Goal: Transaction & Acquisition: Purchase product/service

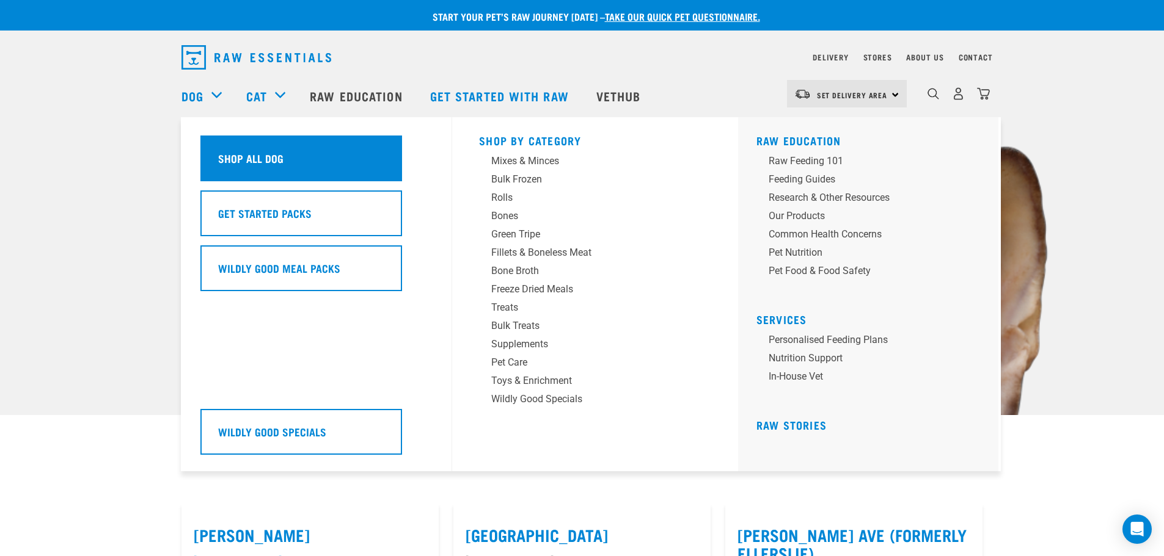
click at [260, 155] on h5 "Shop All Dog" at bounding box center [250, 158] width 65 height 16
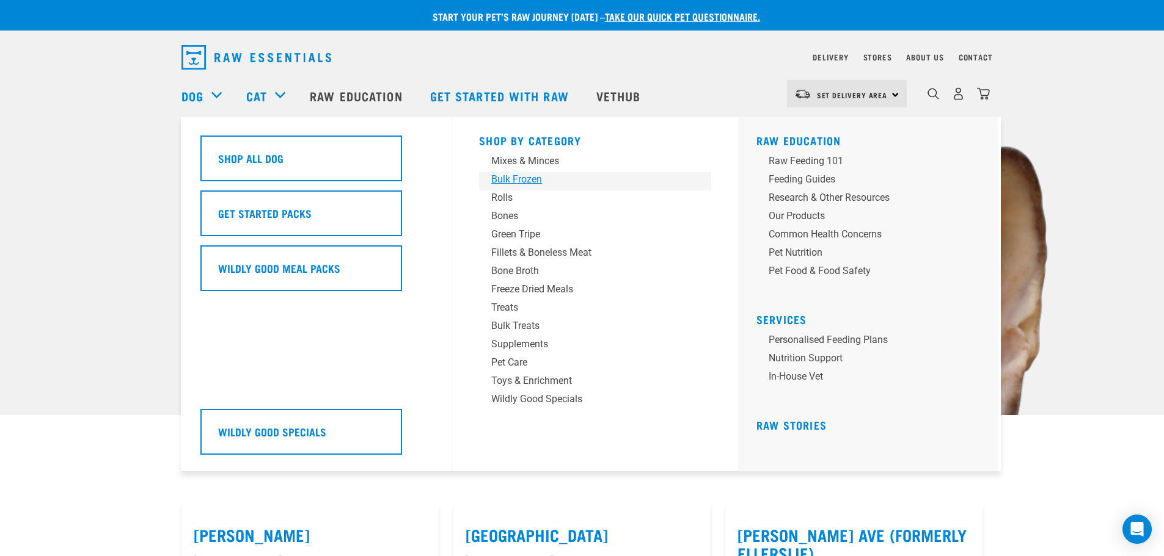
click at [500, 182] on div "Bulk Frozen" at bounding box center [586, 179] width 191 height 15
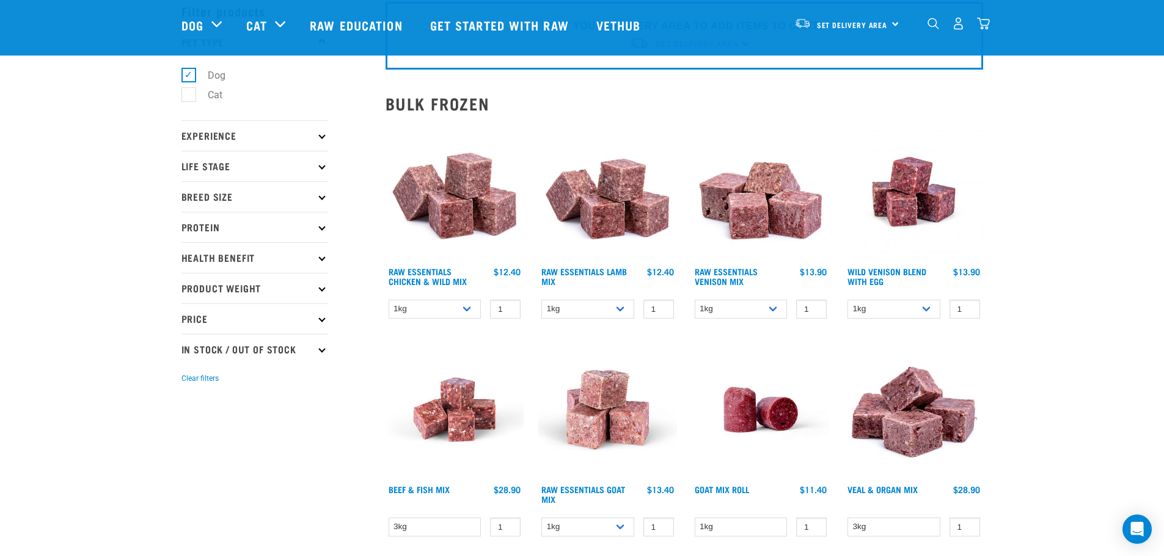
scroll to position [61, 0]
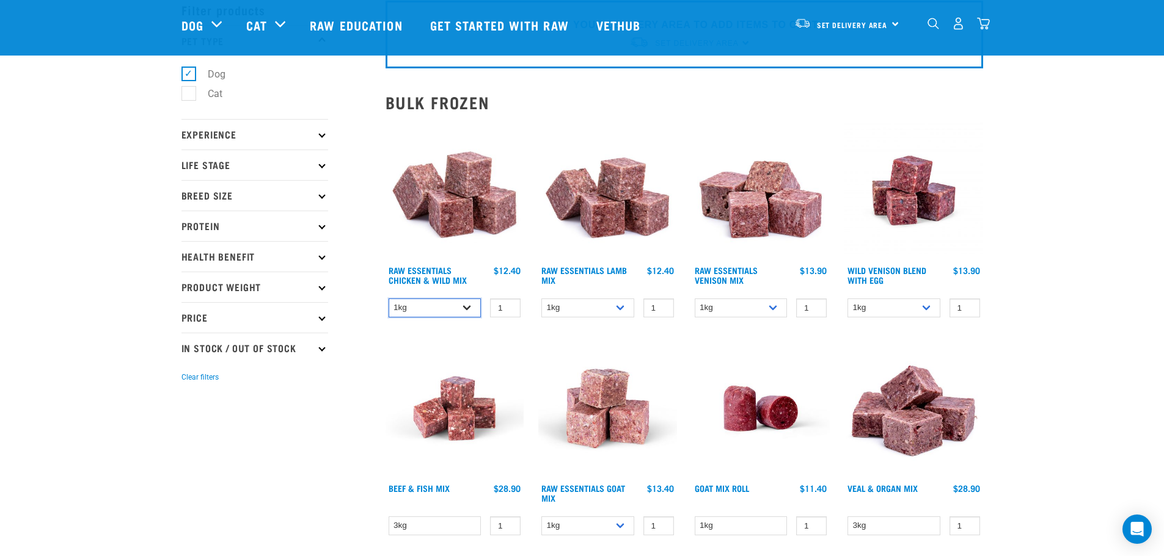
click at [477, 310] on select "1kg 3kg Bulk (10kg)" at bounding box center [435, 308] width 93 height 19
select select "731"
click at [389, 299] on select "1kg 3kg Bulk (10kg)" at bounding box center [435, 308] width 93 height 19
click at [618, 315] on select "1kg 3kg Bulk (10kg)" at bounding box center [587, 308] width 93 height 19
select select "758"
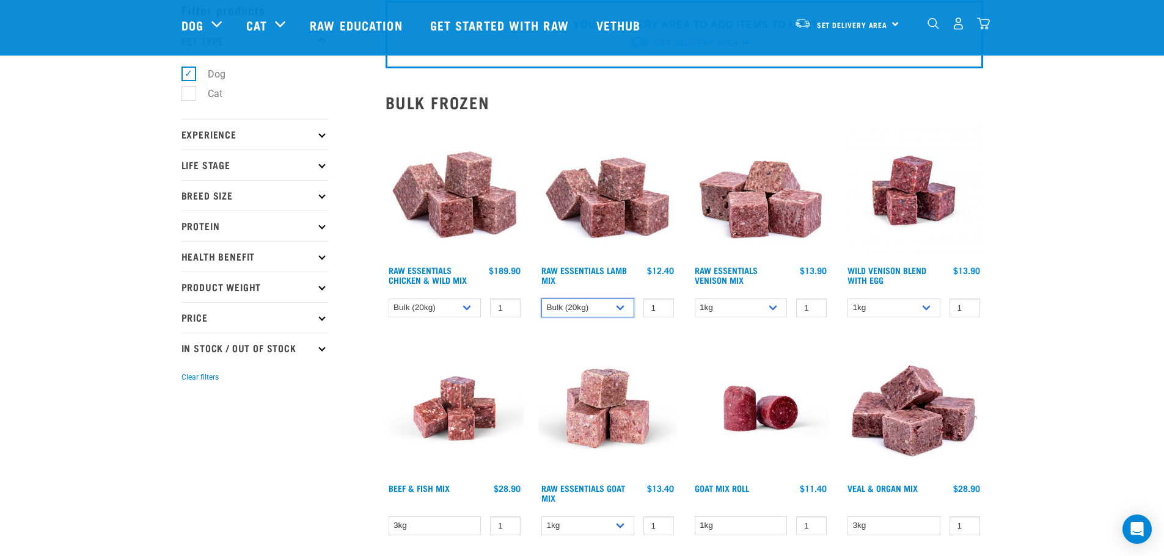
click at [541, 299] on select "1kg 3kg Bulk (10kg)" at bounding box center [587, 308] width 93 height 19
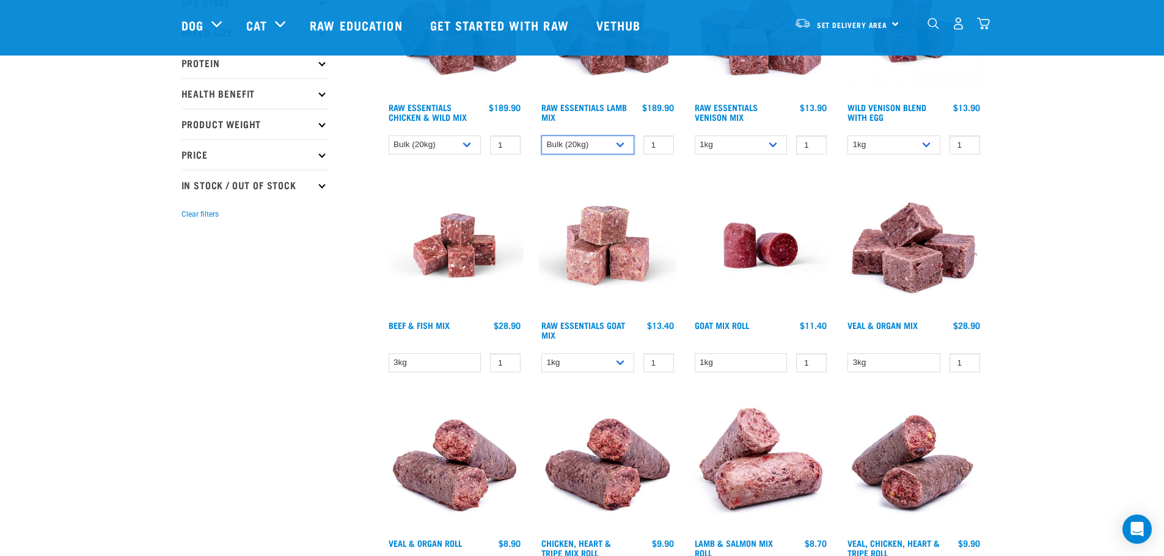
scroll to position [244, 0]
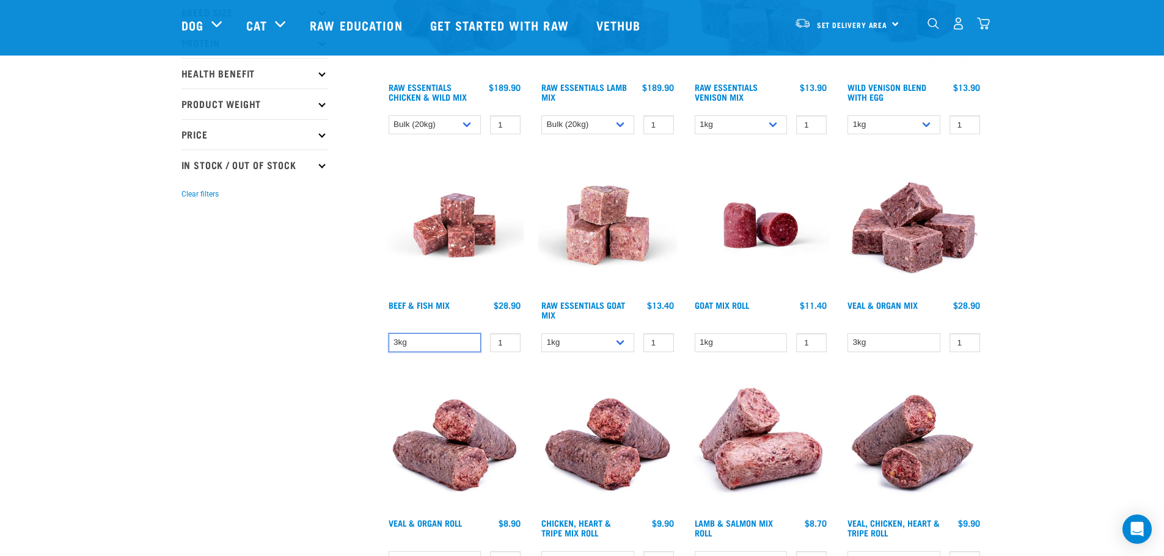
click at [442, 340] on select "3kg" at bounding box center [435, 343] width 93 height 19
click at [450, 303] on link "Beef & Fish Mix" at bounding box center [419, 305] width 61 height 4
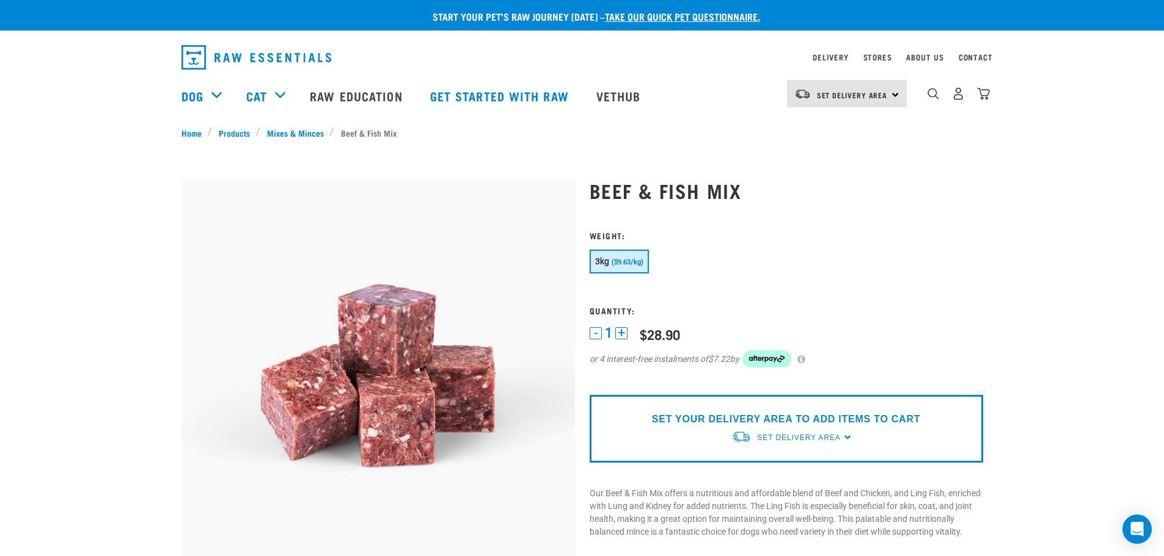
click at [619, 330] on button "+" at bounding box center [621, 333] width 12 height 12
click at [602, 335] on div "- 3 +" at bounding box center [608, 333] width 38 height 13
click at [598, 334] on button "-" at bounding box center [595, 333] width 12 height 12
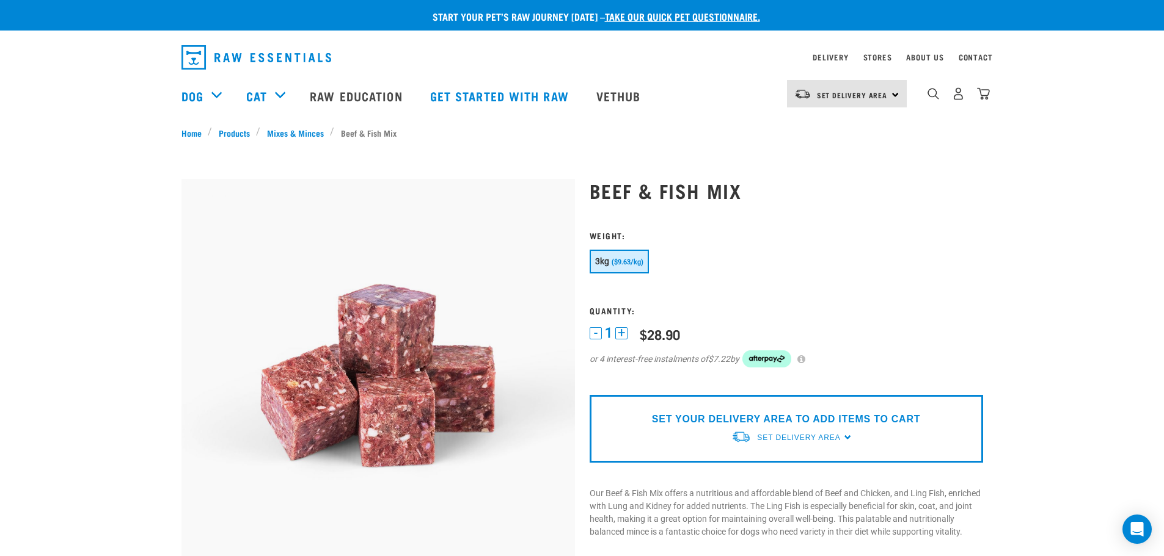
click at [598, 334] on button "-" at bounding box center [595, 333] width 12 height 12
click at [625, 282] on form at bounding box center [785, 307] width 393 height 152
drag, startPoint x: 874, startPoint y: 86, endPoint x: 874, endPoint y: 103, distance: 17.1
click at [874, 87] on link "Set Delivery Area" at bounding box center [852, 96] width 71 height 20
click at [822, 133] on link "[GEOGRAPHIC_DATA]" at bounding box center [845, 128] width 117 height 27
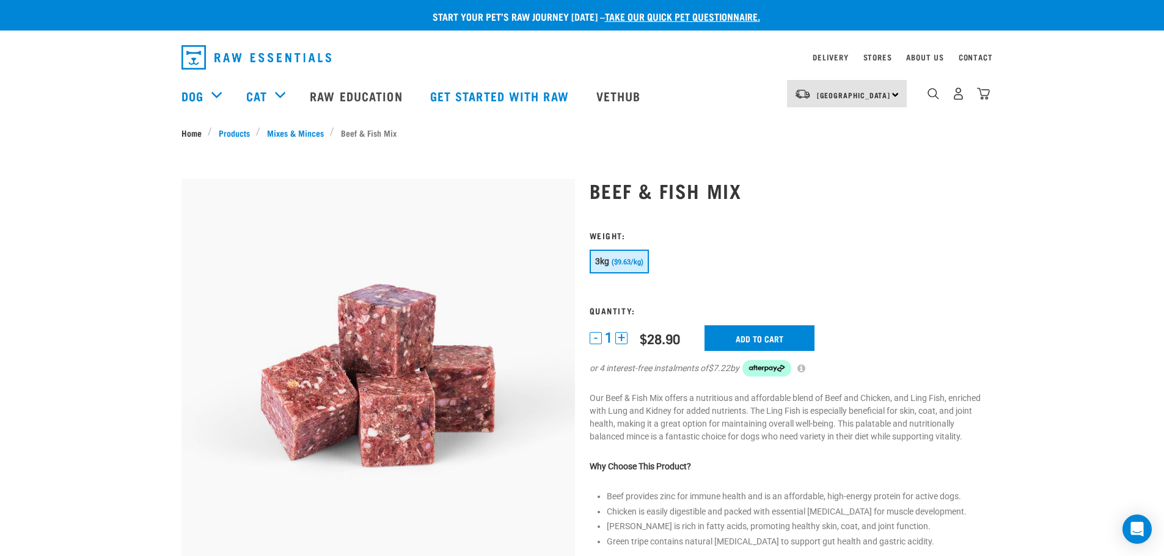
click at [189, 131] on link "Home" at bounding box center [194, 132] width 27 height 13
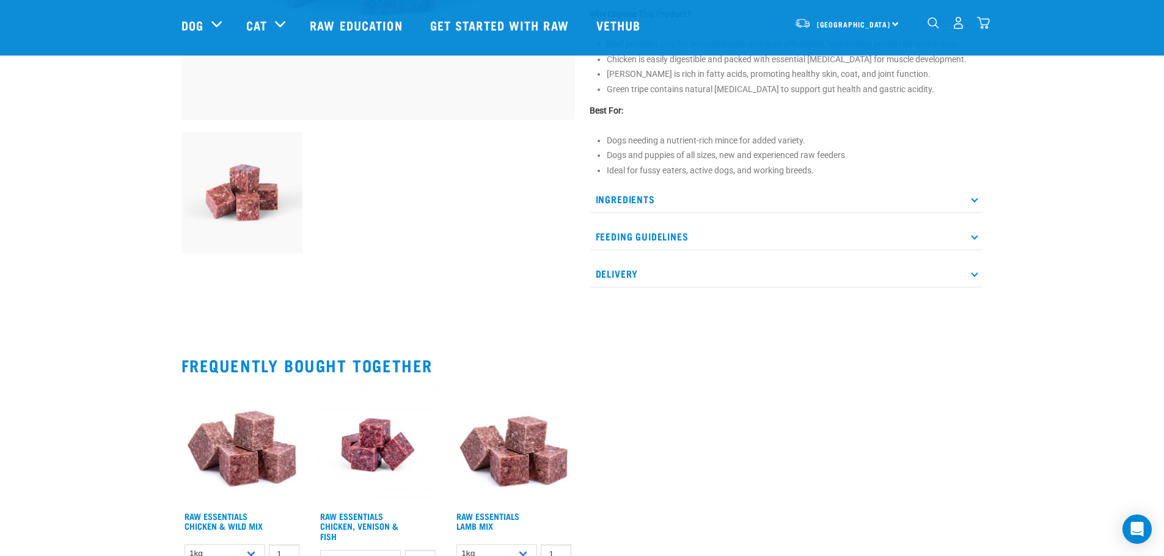
scroll to position [478, 0]
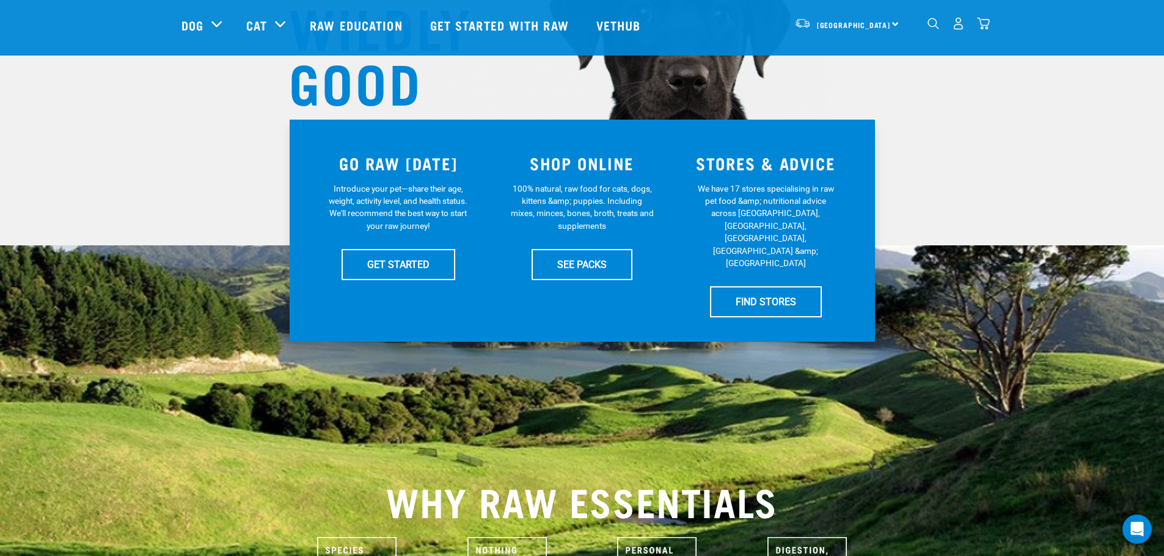
scroll to position [183, 0]
